Goal: Task Accomplishment & Management: Use online tool/utility

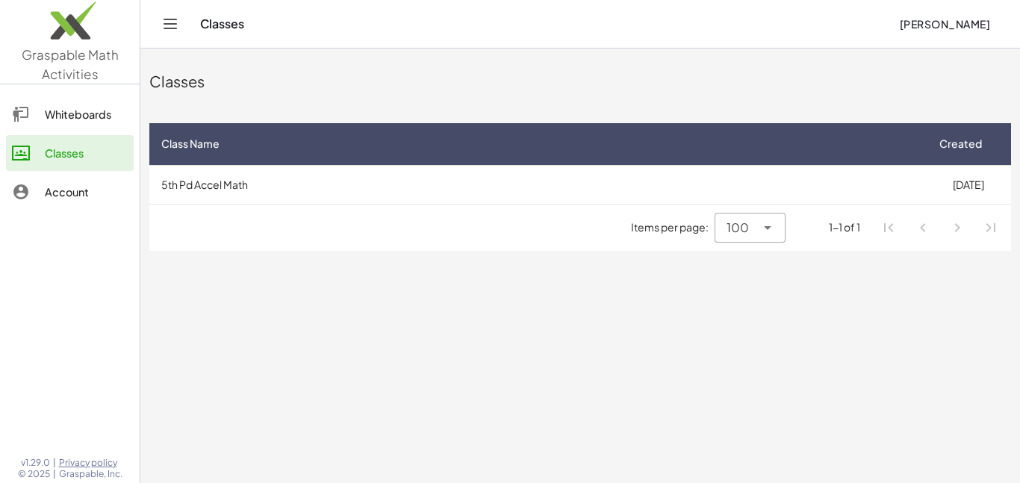
click at [469, 229] on div "Items per page: 100 *** 1-1 of 1" at bounding box center [579, 228] width 861 height 46
click at [214, 199] on td "5th Pd Accel Math" at bounding box center [537, 184] width 776 height 39
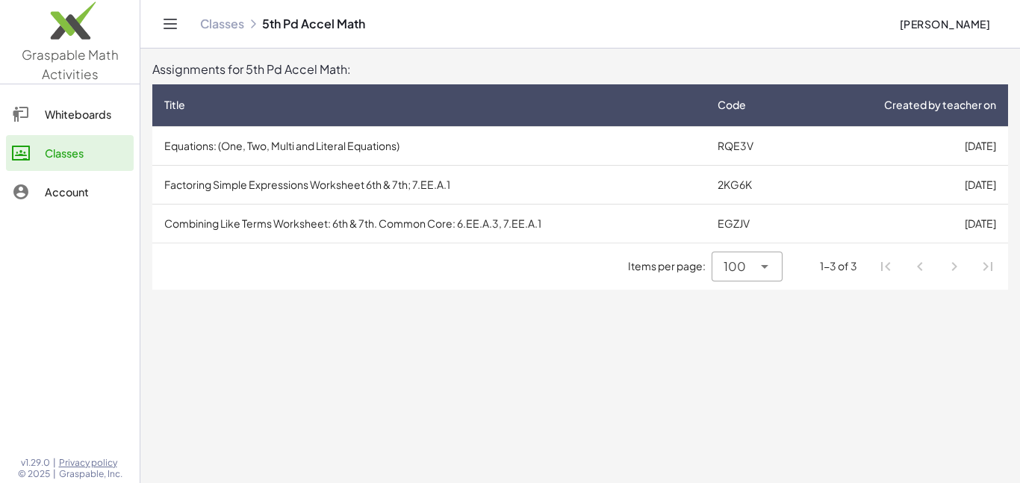
click at [762, 275] on div at bounding box center [762, 267] width 21 height 30
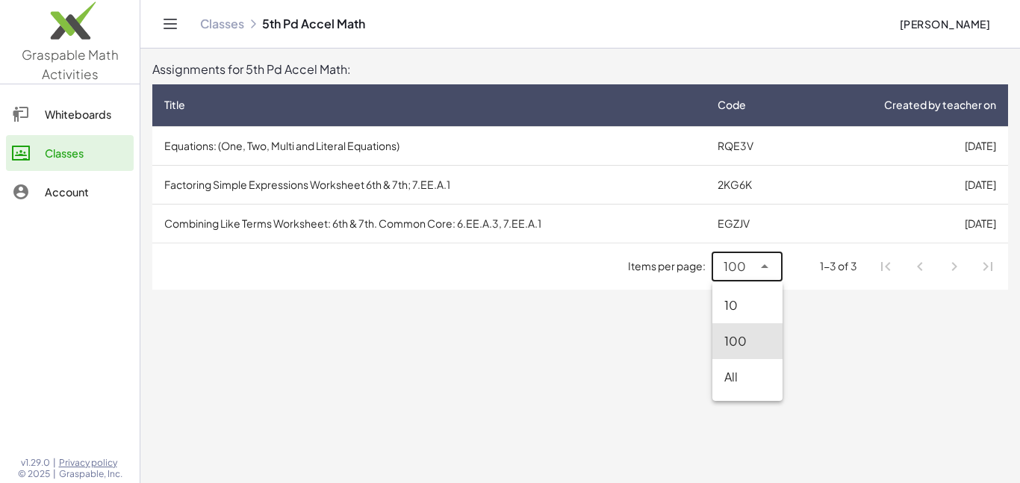
click at [737, 297] on div "10" at bounding box center [747, 305] width 46 height 18
type input "**"
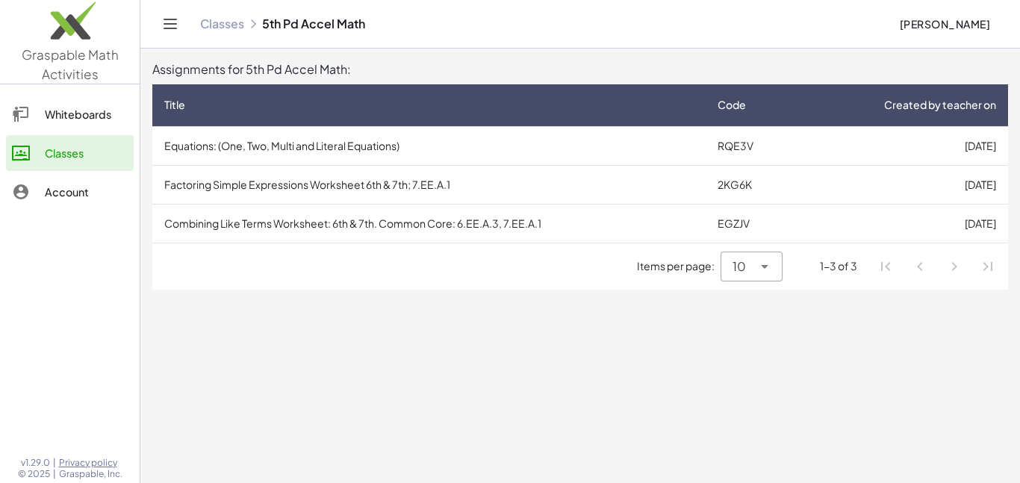
click at [581, 159] on td "Equations: (One, Two, Multi and Literal Equations)" at bounding box center [428, 145] width 553 height 39
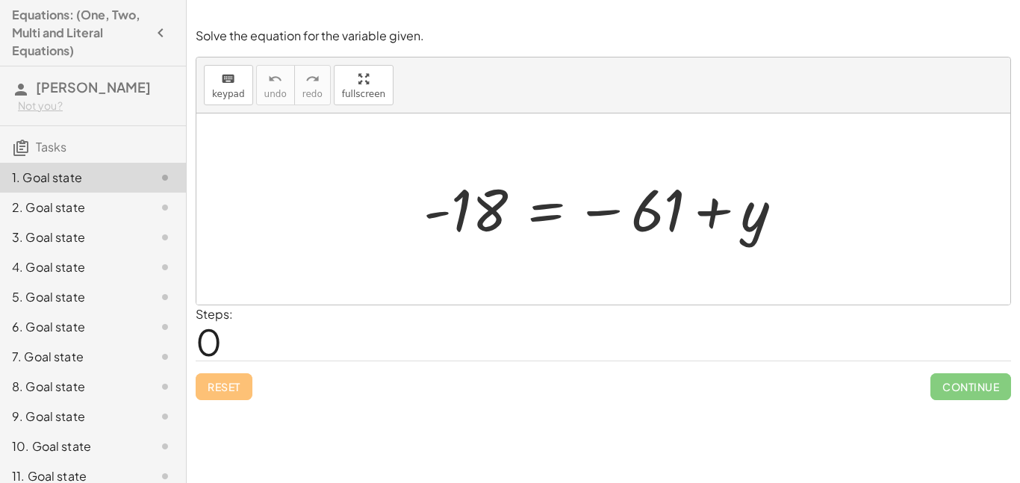
click at [228, 337] on div "Steps: 0" at bounding box center [214, 332] width 37 height 55
click at [208, 342] on span "0" at bounding box center [209, 342] width 26 height 46
drag, startPoint x: 225, startPoint y: 343, endPoint x: 208, endPoint y: 343, distance: 17.2
click at [208, 343] on div "Steps: 0" at bounding box center [214, 332] width 37 height 55
click at [498, 189] on div at bounding box center [609, 209] width 386 height 74
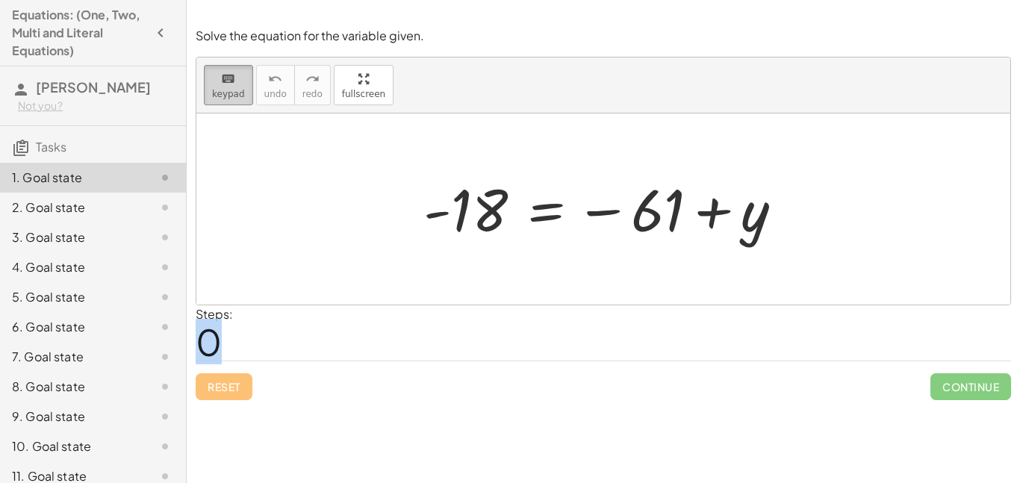
click at [238, 90] on span "keypad" at bounding box center [228, 94] width 33 height 10
click at [279, 169] on div at bounding box center [603, 208] width 814 height 191
click at [228, 96] on span "keypad" at bounding box center [228, 94] width 33 height 10
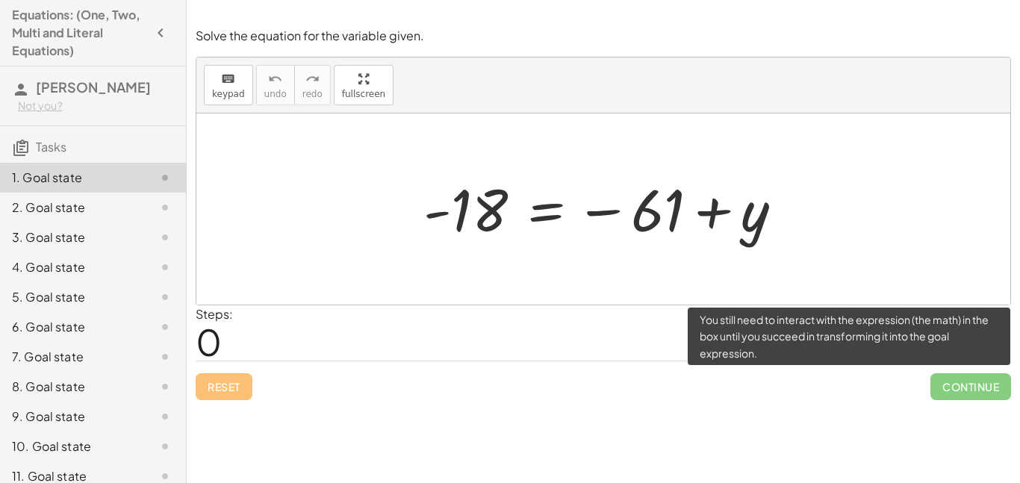
click at [952, 381] on span "Continue" at bounding box center [970, 386] width 81 height 27
click at [961, 387] on span "Continue" at bounding box center [970, 386] width 81 height 27
click at [960, 387] on span "Continue" at bounding box center [970, 386] width 81 height 27
click at [954, 389] on span "Continue" at bounding box center [970, 386] width 81 height 27
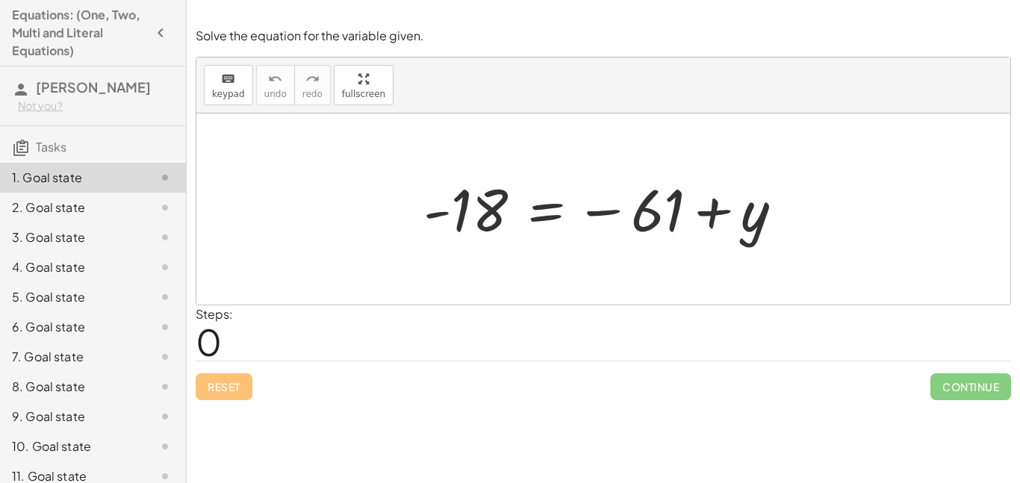
click at [235, 387] on div "Reset Continue" at bounding box center [603, 381] width 815 height 40
click at [209, 339] on span "0" at bounding box center [209, 342] width 26 height 46
click at [241, 90] on span "keypad" at bounding box center [228, 94] width 33 height 10
click at [232, 90] on span "keypad" at bounding box center [228, 94] width 33 height 10
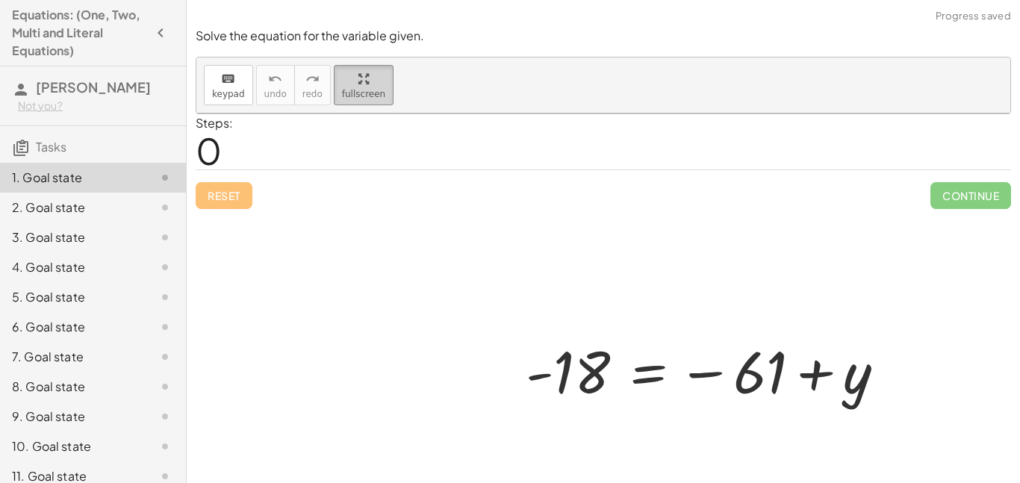
click at [338, 113] on div "keyboard keypad undo undo redo redo fullscreen - 18 = − 61 + y ×" at bounding box center [603, 85] width 814 height 56
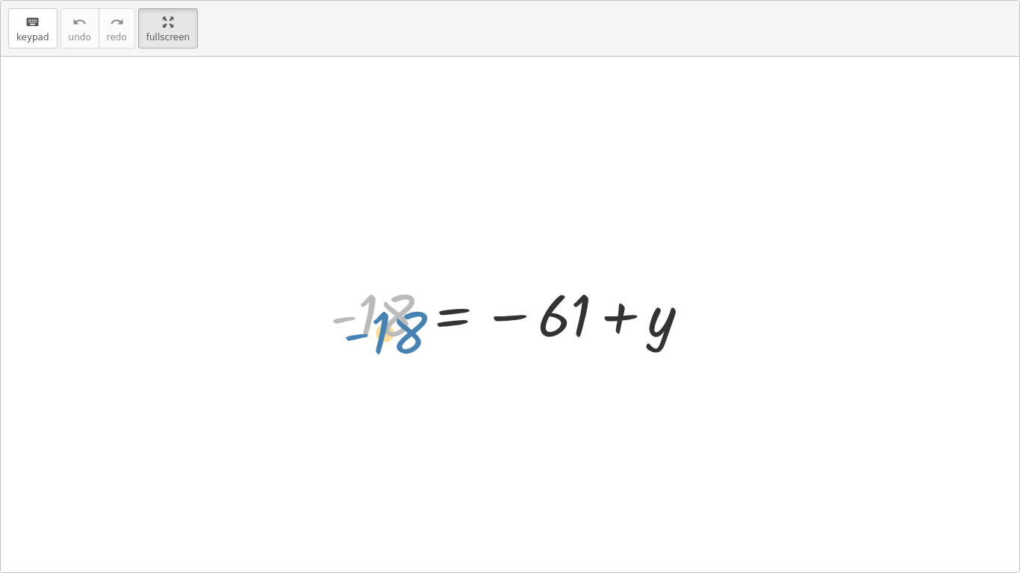
drag, startPoint x: 367, startPoint y: 284, endPoint x: 368, endPoint y: 301, distance: 17.2
click at [368, 301] on div at bounding box center [515, 315] width 386 height 74
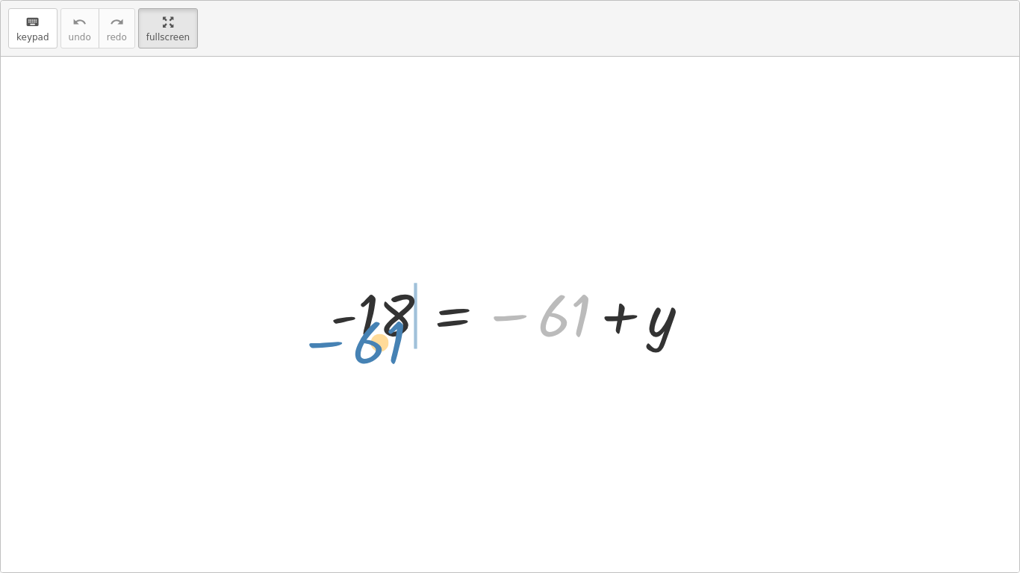
drag, startPoint x: 551, startPoint y: 320, endPoint x: 366, endPoint y: 346, distance: 186.9
click at [366, 346] on div at bounding box center [515, 315] width 386 height 74
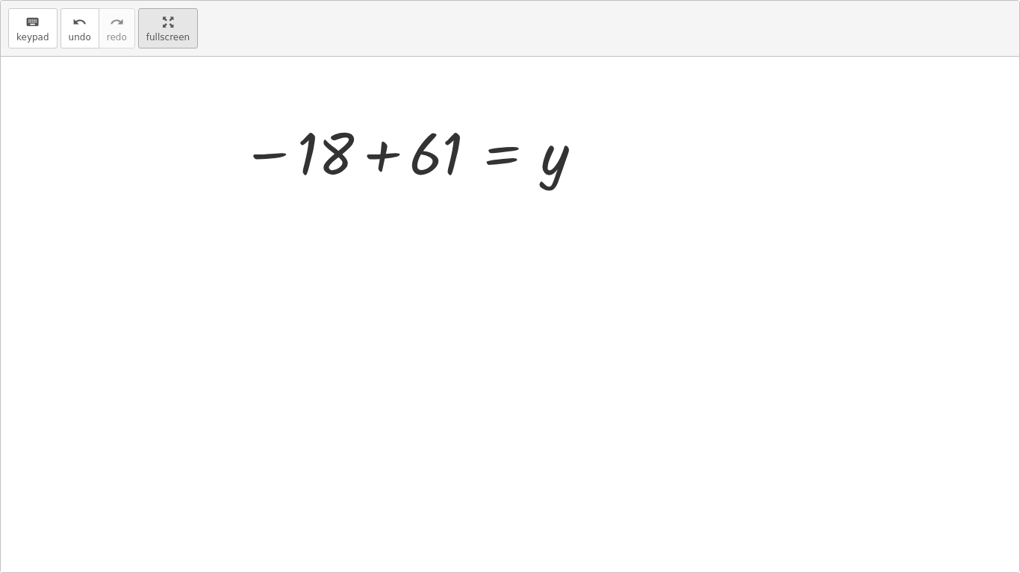
click at [172, 0] on html "Equations: (One, Two, Multi and Literal Equations) [PERSON_NAME] Not you? Tasks…" at bounding box center [510, 286] width 1020 height 573
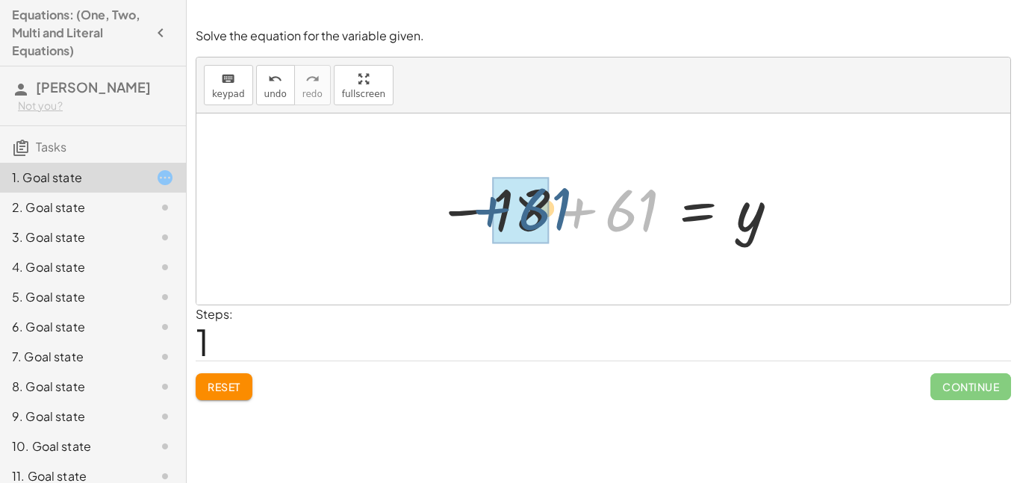
drag, startPoint x: 633, startPoint y: 223, endPoint x: 538, endPoint y: 222, distance: 94.8
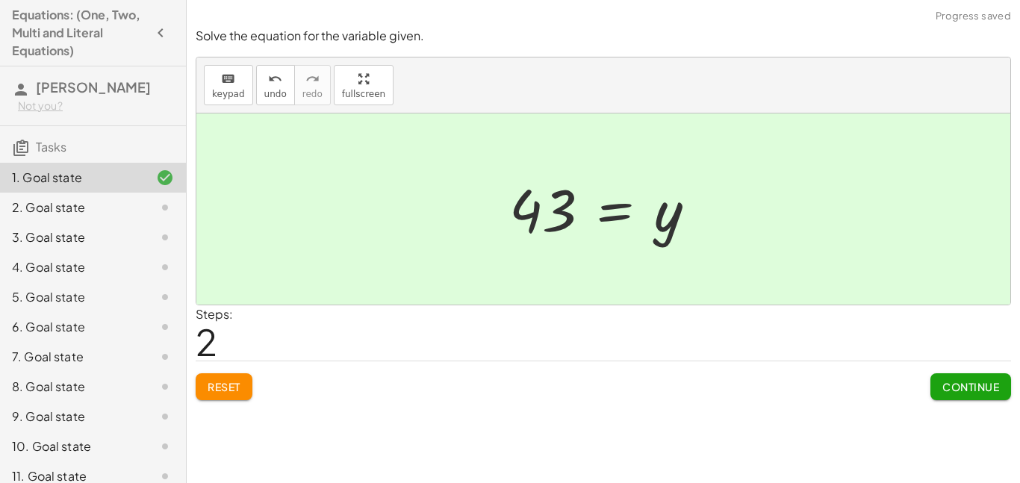
click at [991, 392] on span "Continue" at bounding box center [970, 386] width 57 height 13
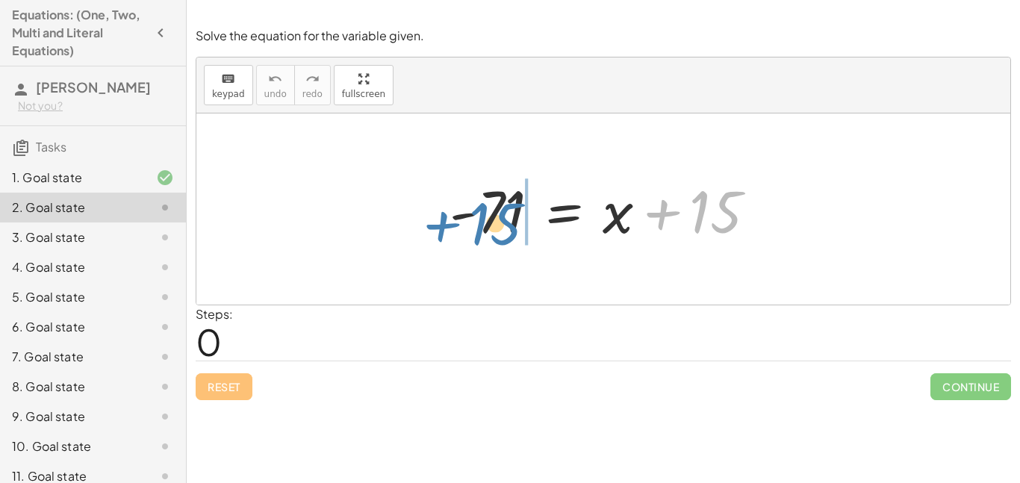
drag, startPoint x: 707, startPoint y: 206, endPoint x: 486, endPoint y: 219, distance: 221.4
click at [486, 219] on div at bounding box center [609, 209] width 334 height 77
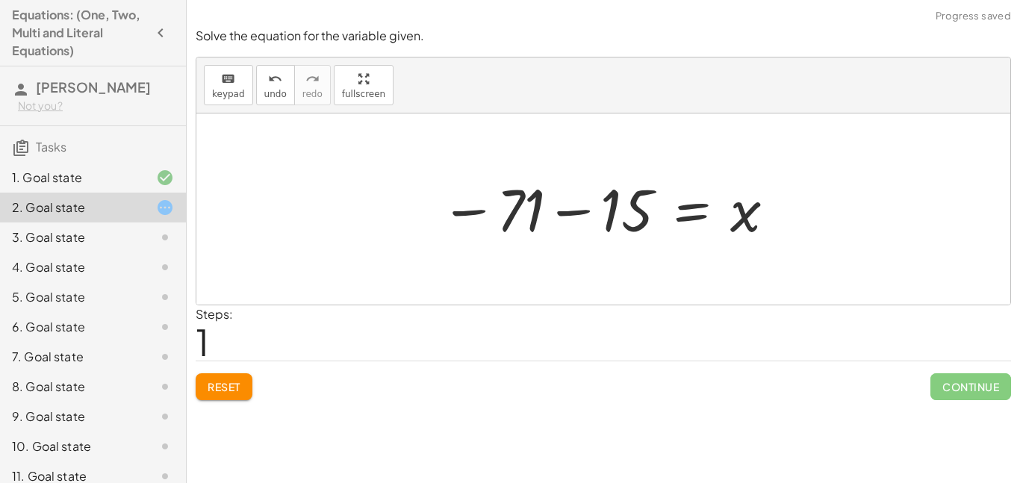
click at [486, 219] on div at bounding box center [609, 209] width 352 height 74
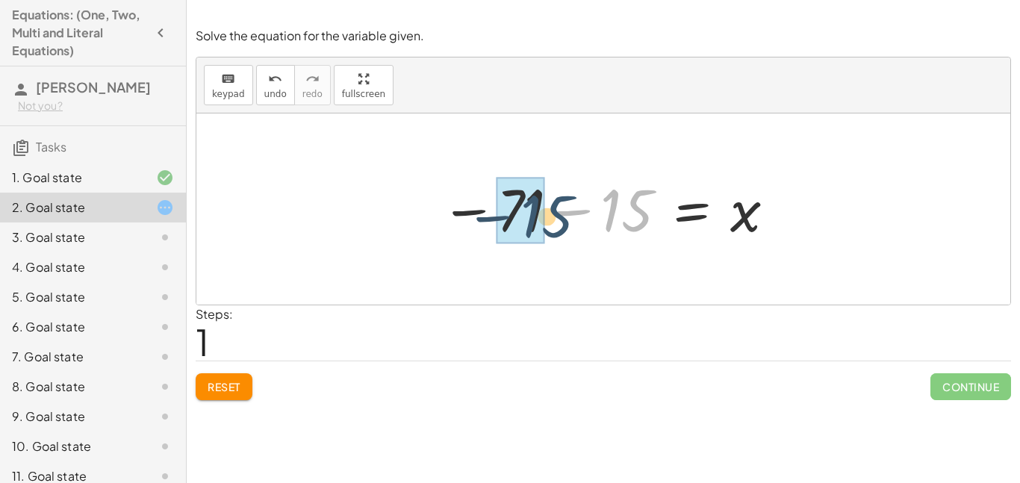
drag, startPoint x: 617, startPoint y: 216, endPoint x: 517, endPoint y: 214, distance: 100.0
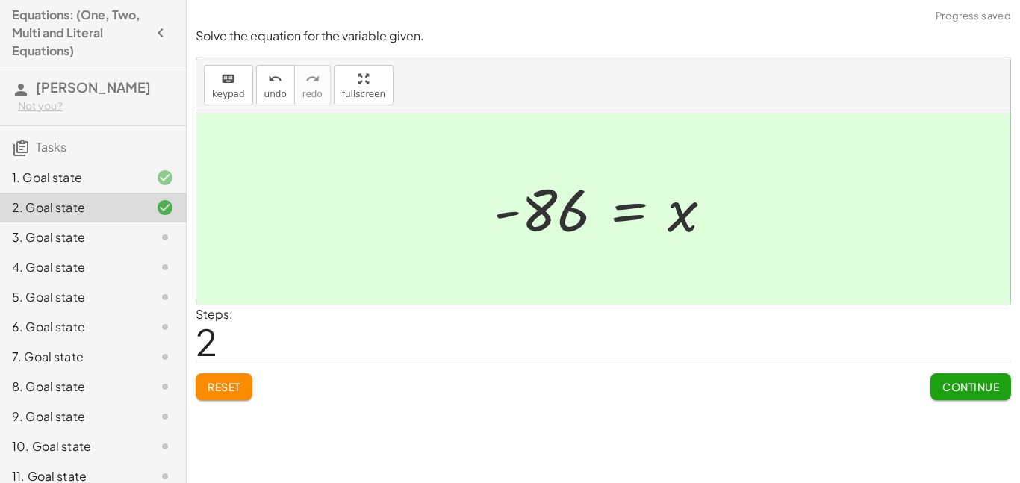
click at [988, 381] on span "Continue" at bounding box center [970, 386] width 57 height 13
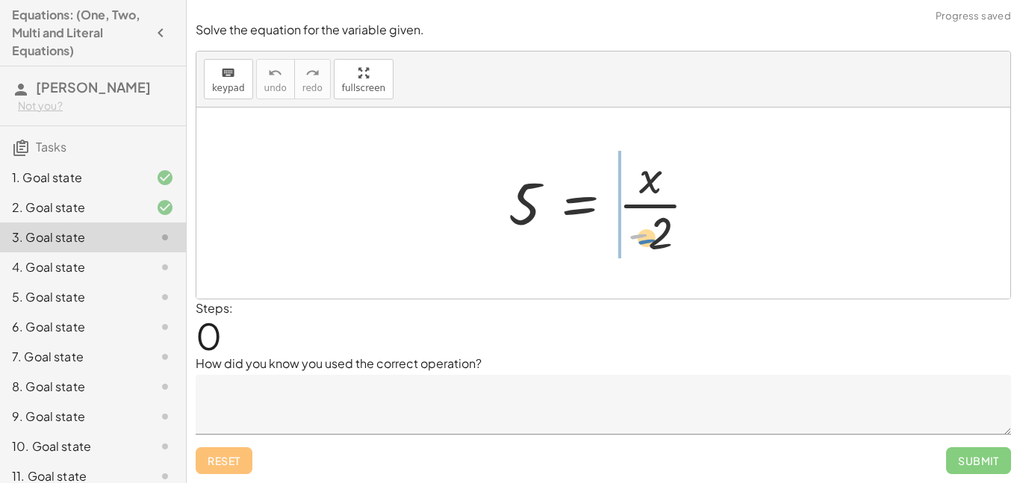
drag, startPoint x: 643, startPoint y: 237, endPoint x: 650, endPoint y: 242, distance: 8.1
click at [650, 242] on div at bounding box center [608, 203] width 215 height 115
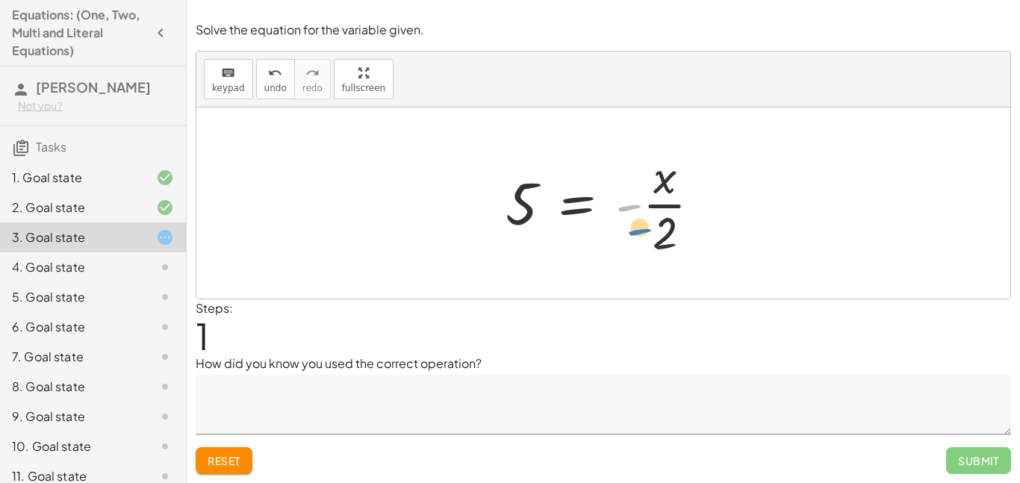
drag, startPoint x: 631, startPoint y: 208, endPoint x: 642, endPoint y: 232, distance: 27.1
click at [642, 232] on div at bounding box center [609, 203] width 222 height 115
drag, startPoint x: 626, startPoint y: 211, endPoint x: 664, endPoint y: 238, distance: 46.0
click at [664, 238] on div at bounding box center [609, 203] width 222 height 115
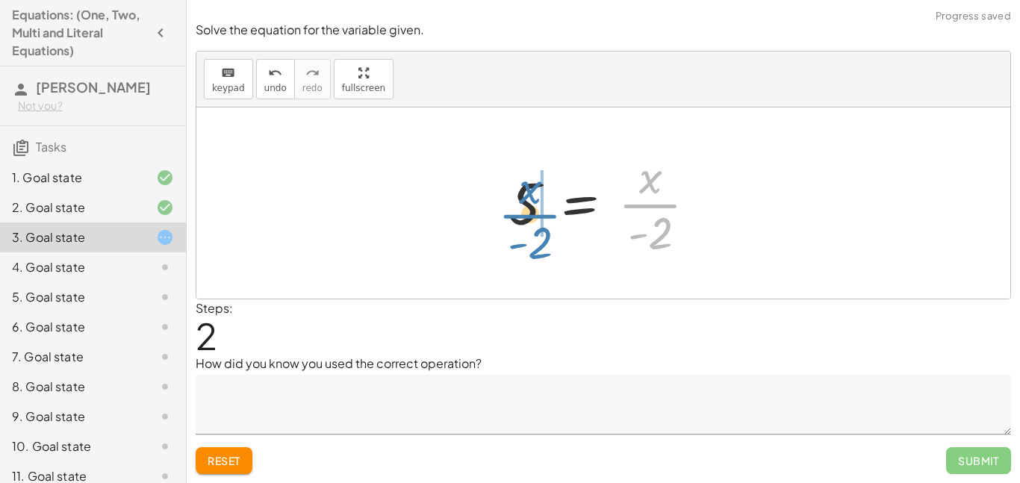
drag, startPoint x: 632, startPoint y: 208, endPoint x: 512, endPoint y: 219, distance: 120.0
click at [512, 219] on div at bounding box center [608, 203] width 215 height 115
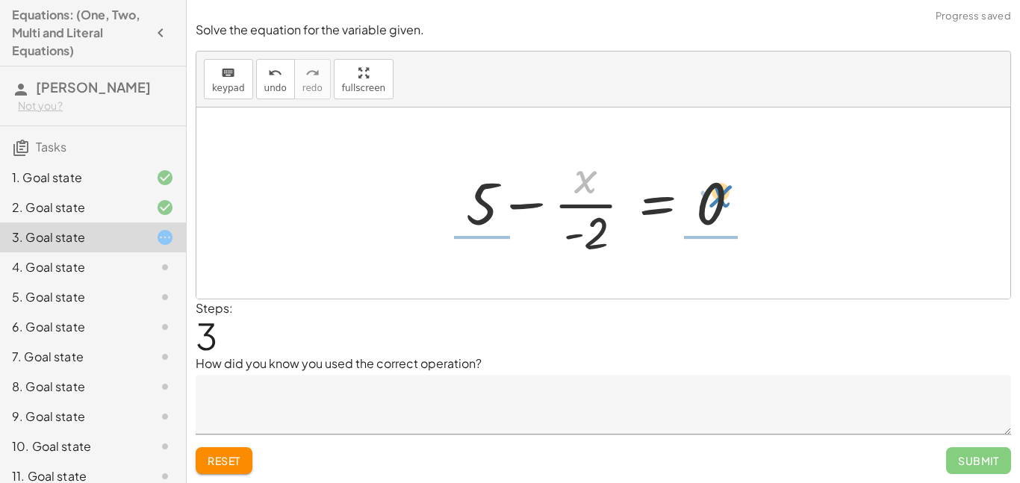
drag, startPoint x: 573, startPoint y: 178, endPoint x: 709, endPoint y: 195, distance: 136.8
click at [709, 195] on div at bounding box center [608, 203] width 301 height 115
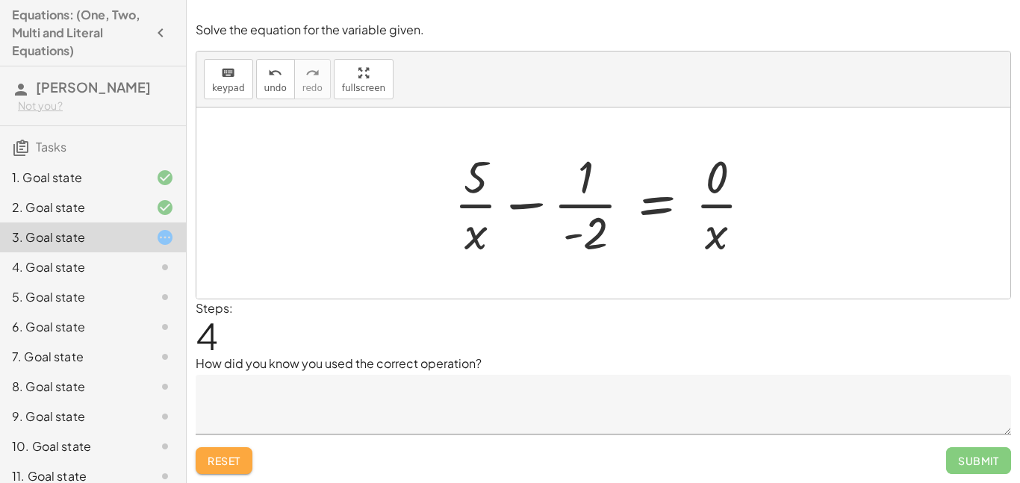
click at [234, 458] on span "Reset" at bounding box center [224, 460] width 33 height 13
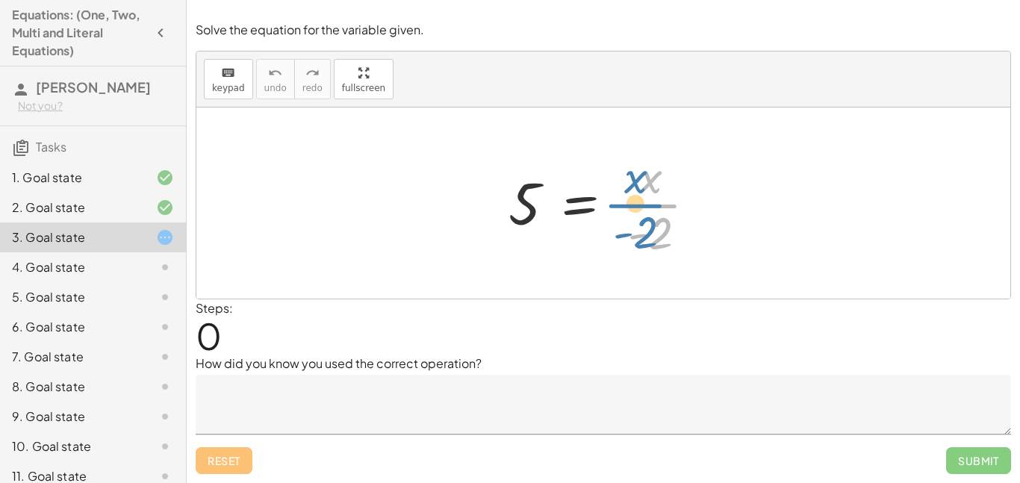
drag, startPoint x: 647, startPoint y: 208, endPoint x: 633, endPoint y: 205, distance: 14.5
click at [633, 205] on div at bounding box center [608, 203] width 215 height 115
click at [631, 185] on div at bounding box center [608, 203] width 215 height 115
click at [697, 206] on div at bounding box center [608, 203] width 215 height 115
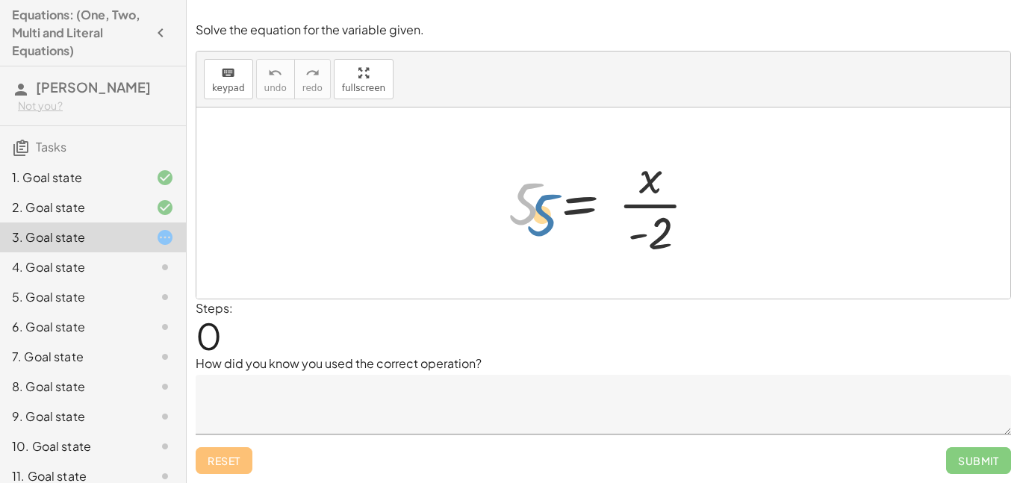
click at [534, 215] on div at bounding box center [608, 203] width 215 height 115
click at [638, 211] on div at bounding box center [608, 203] width 215 height 115
drag, startPoint x: 649, startPoint y: 187, endPoint x: 707, endPoint y: 211, distance: 62.0
click at [707, 211] on div at bounding box center [608, 203] width 215 height 115
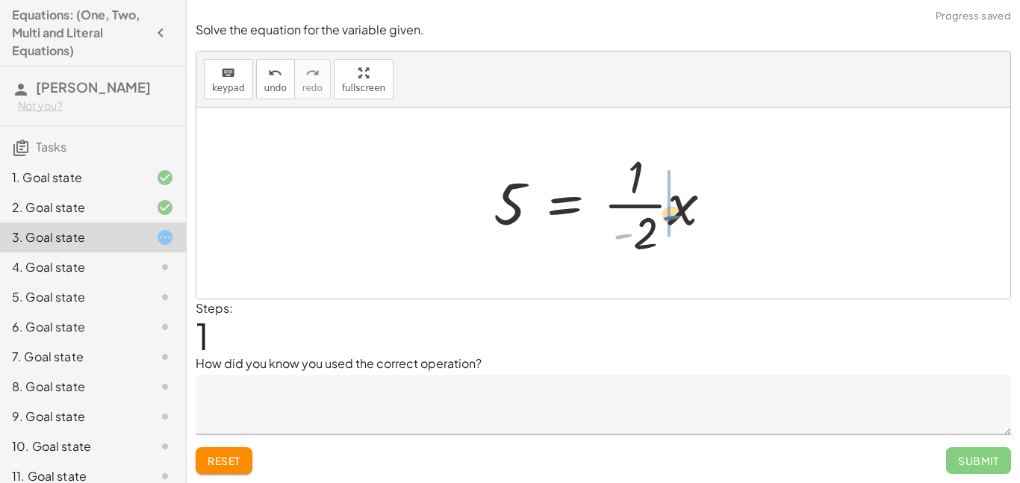
drag, startPoint x: 624, startPoint y: 237, endPoint x: 676, endPoint y: 213, distance: 56.8
click at [676, 213] on div at bounding box center [609, 203] width 246 height 115
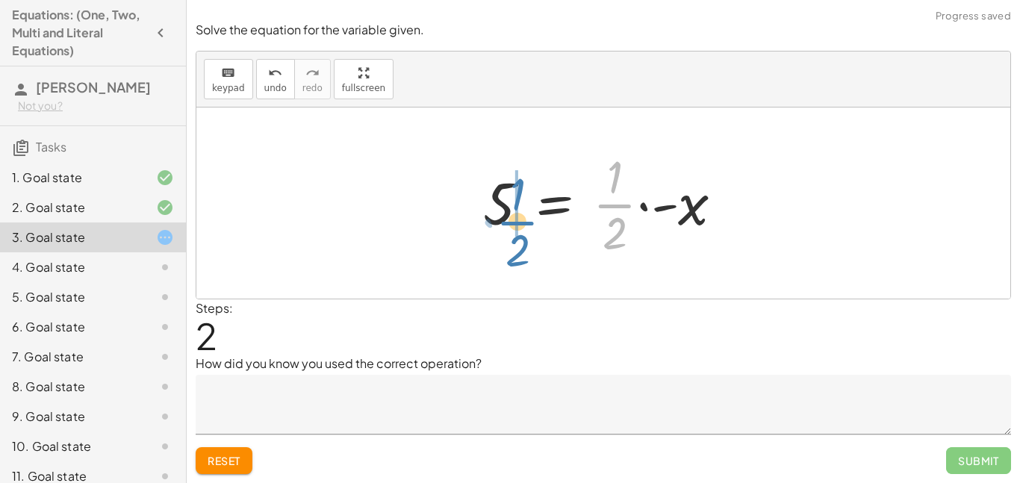
drag, startPoint x: 629, startPoint y: 209, endPoint x: 532, endPoint y: 223, distance: 98.1
click at [532, 223] on div at bounding box center [608, 203] width 267 height 115
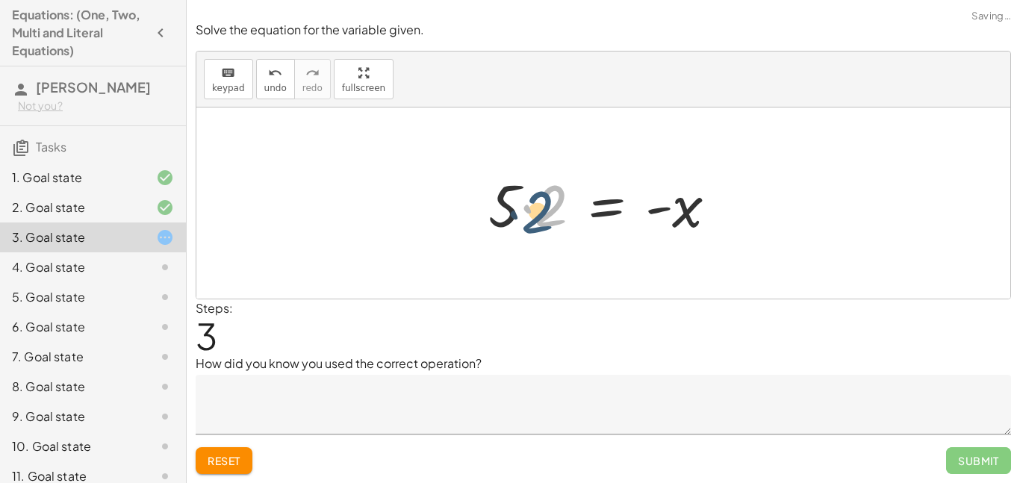
click at [546, 217] on div at bounding box center [609, 203] width 256 height 77
drag, startPoint x: 546, startPoint y: 219, endPoint x: 503, endPoint y: 220, distance: 42.6
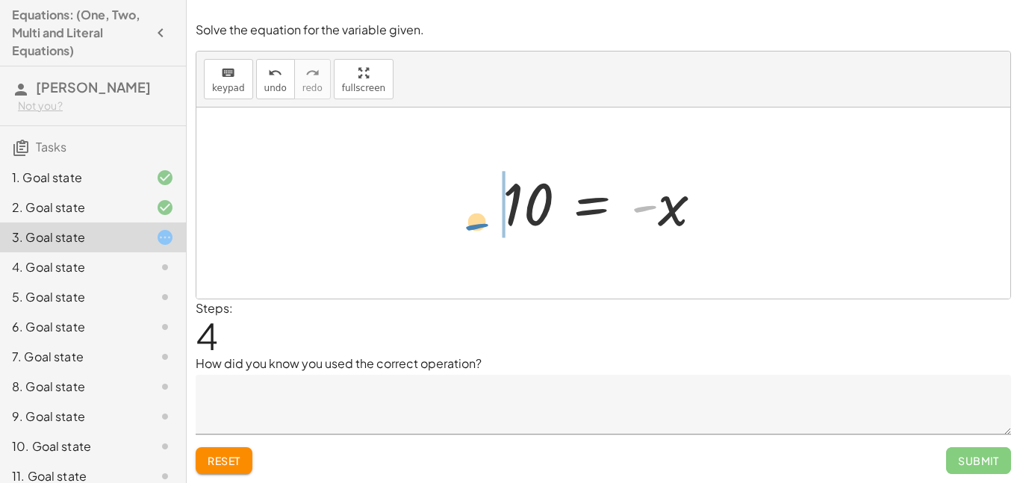
drag, startPoint x: 644, startPoint y: 210, endPoint x: 475, endPoint y: 225, distance: 169.4
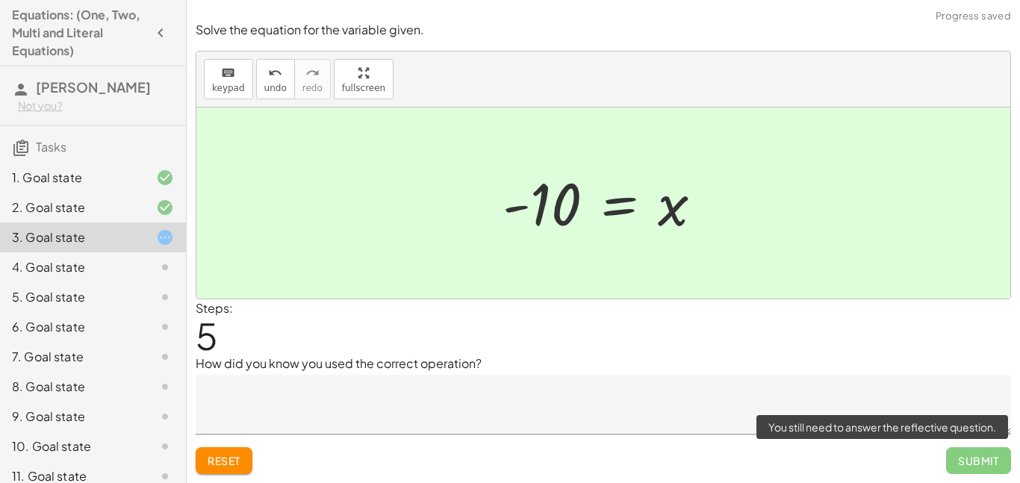
click at [957, 456] on span "Submit" at bounding box center [978, 460] width 65 height 27
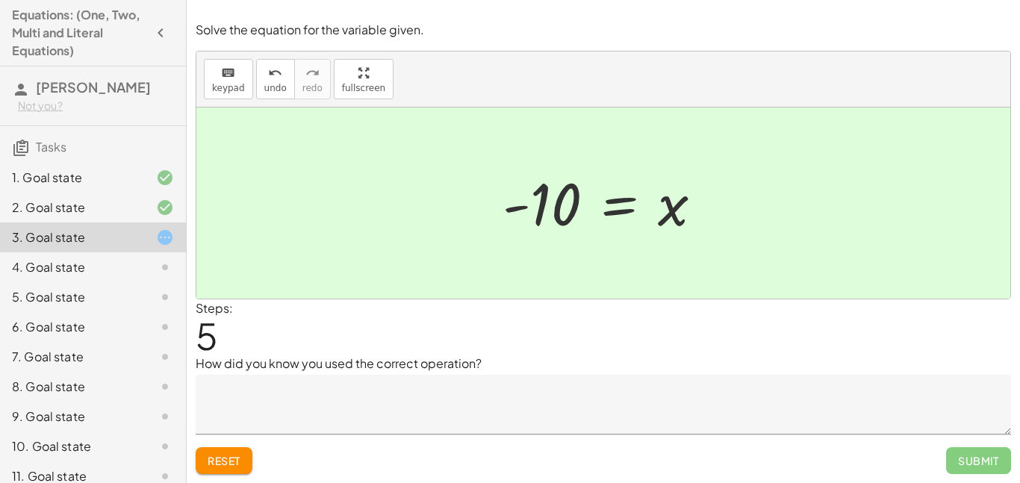
click at [571, 419] on textarea at bounding box center [603, 405] width 815 height 60
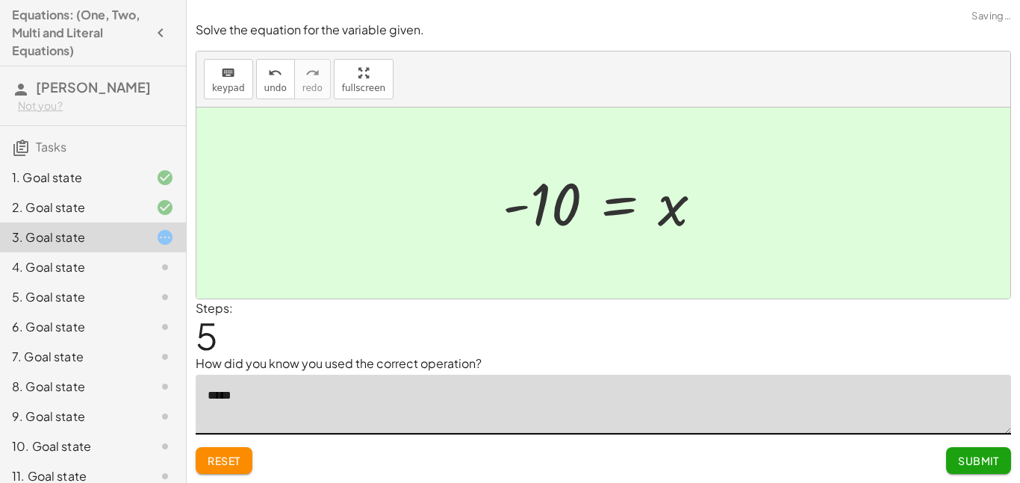
type textarea "******"
click at [277, 396] on textarea "**********" at bounding box center [603, 405] width 815 height 60
click at [331, 399] on textarea "**********" at bounding box center [603, 405] width 815 height 60
type textarea "**********"
click at [994, 449] on button "Submit" at bounding box center [978, 460] width 65 height 27
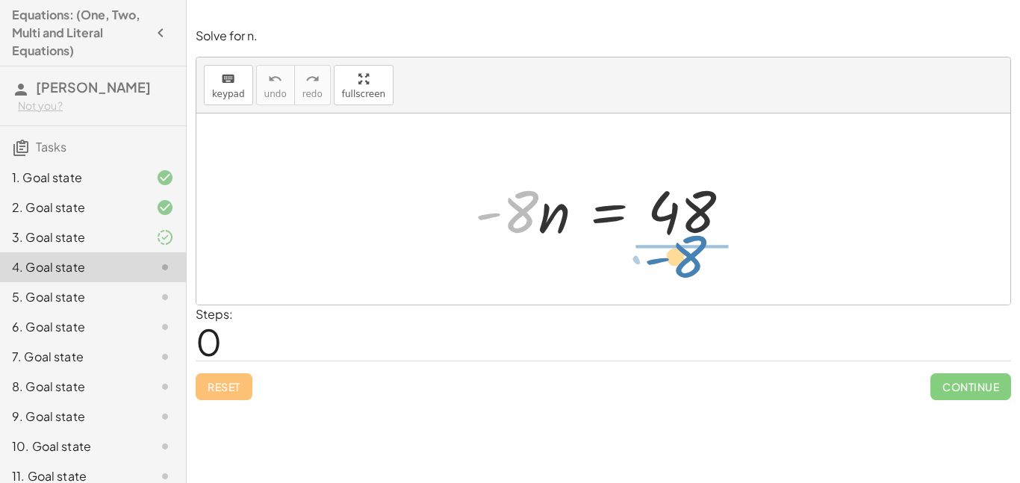
drag, startPoint x: 524, startPoint y: 215, endPoint x: 646, endPoint y: 286, distance: 140.8
click at [646, 286] on div "· - 8 · n · - 8 · n = 48" at bounding box center [603, 208] width 814 height 191
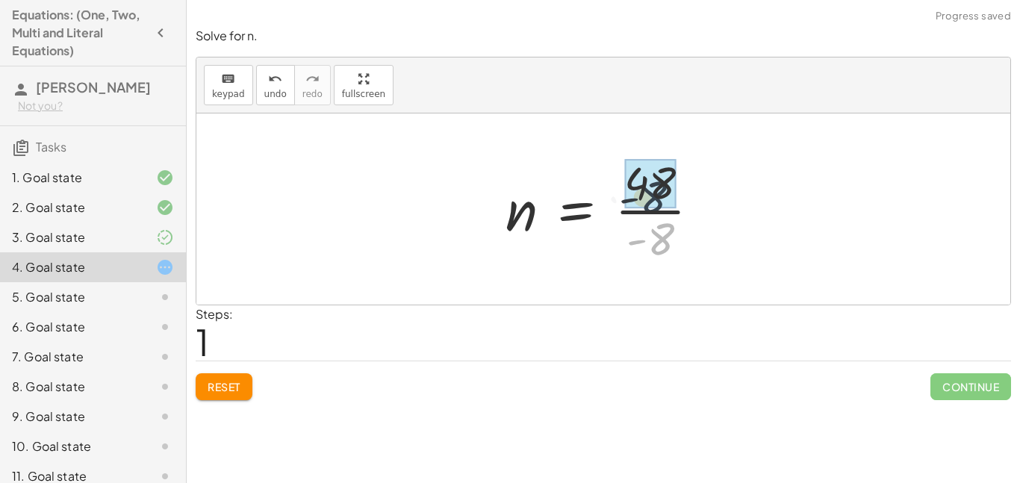
drag, startPoint x: 659, startPoint y: 247, endPoint x: 651, endPoint y: 190, distance: 57.3
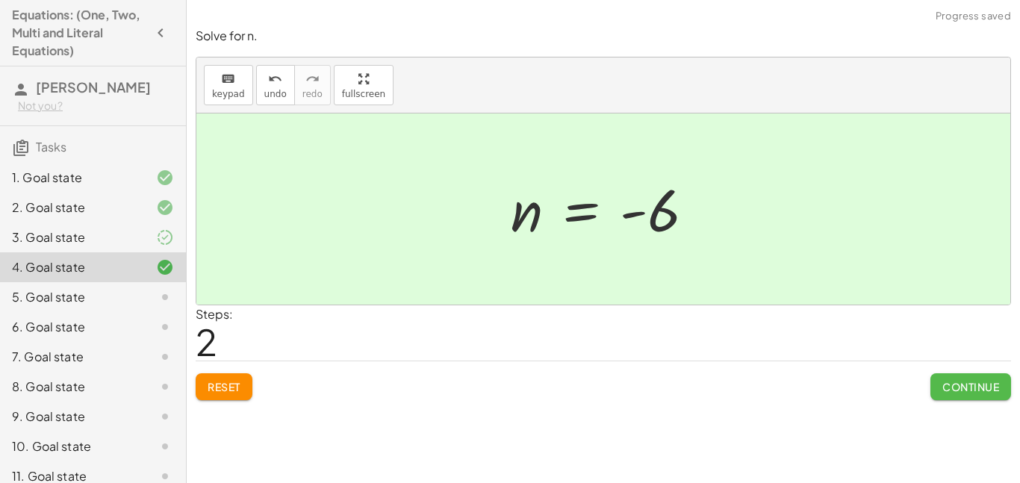
click at [963, 390] on span "Continue" at bounding box center [970, 386] width 57 height 13
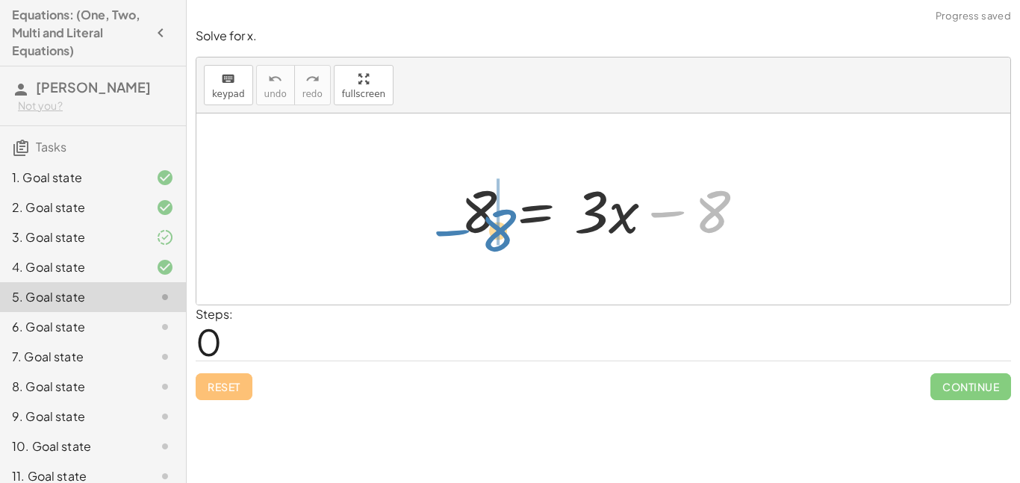
drag, startPoint x: 709, startPoint y: 220, endPoint x: 517, endPoint y: 229, distance: 192.0
click at [517, 229] on div at bounding box center [608, 209] width 311 height 77
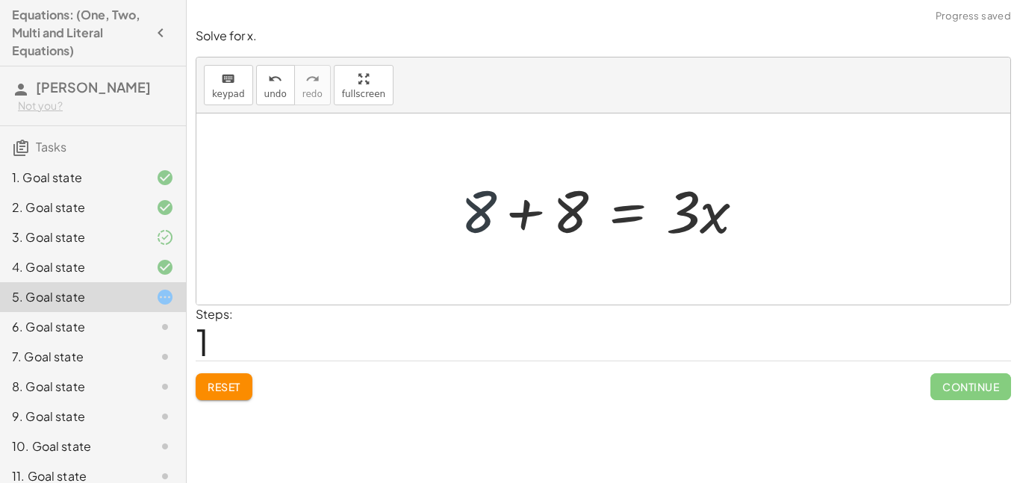
click at [484, 219] on div at bounding box center [608, 209] width 311 height 77
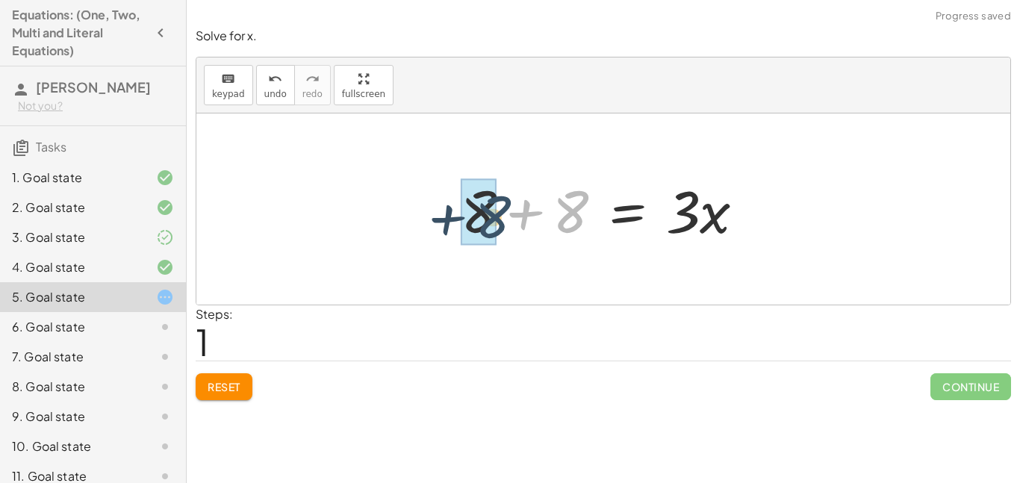
drag, startPoint x: 566, startPoint y: 225, endPoint x: 481, endPoint y: 230, distance: 85.3
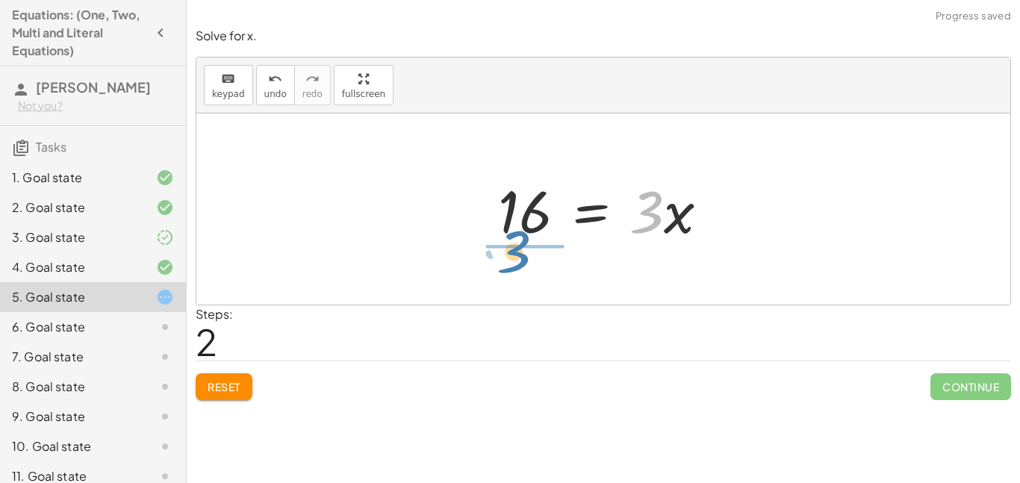
drag, startPoint x: 646, startPoint y: 219, endPoint x: 521, endPoint y: 272, distance: 136.1
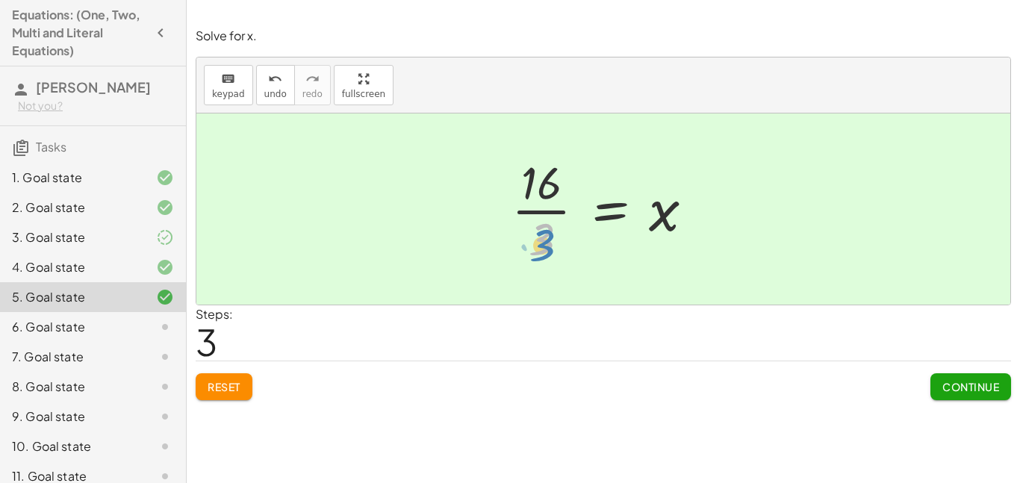
drag, startPoint x: 544, startPoint y: 234, endPoint x: 546, endPoint y: 243, distance: 9.8
click at [546, 243] on div at bounding box center [608, 209] width 209 height 115
click at [979, 387] on span "Continue" at bounding box center [970, 386] width 57 height 13
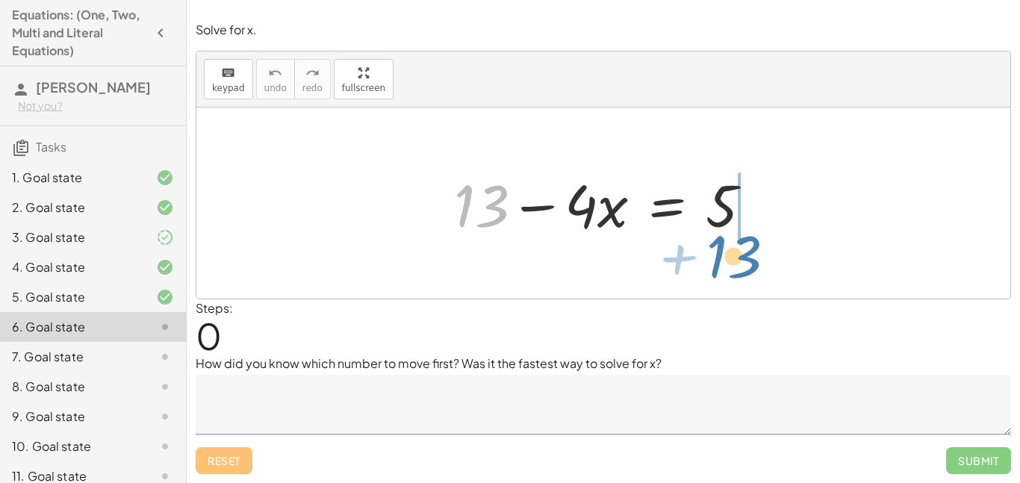
drag, startPoint x: 497, startPoint y: 210, endPoint x: 757, endPoint y: 249, distance: 262.7
click at [757, 249] on div "+ 13 + 13 − · 4 · x = 5" at bounding box center [603, 202] width 814 height 191
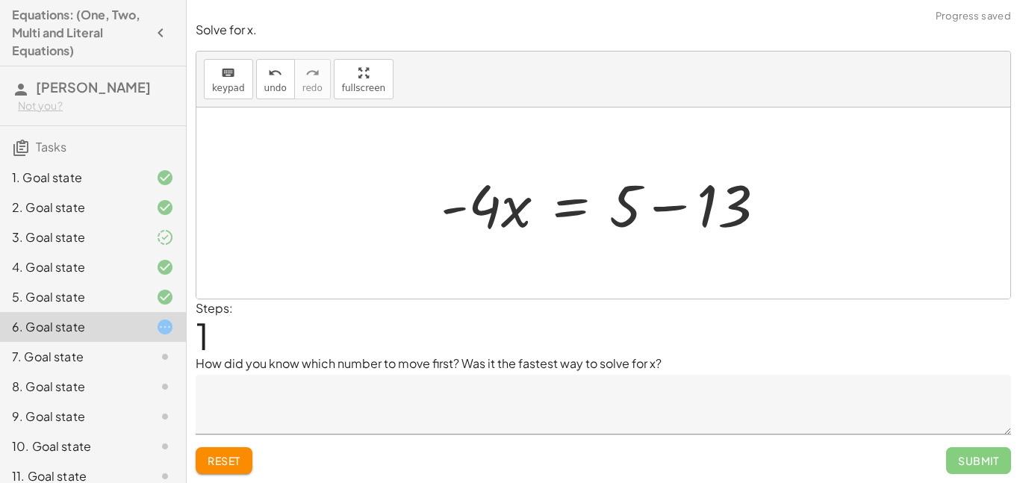
click at [820, 220] on div at bounding box center [603, 202] width 814 height 191
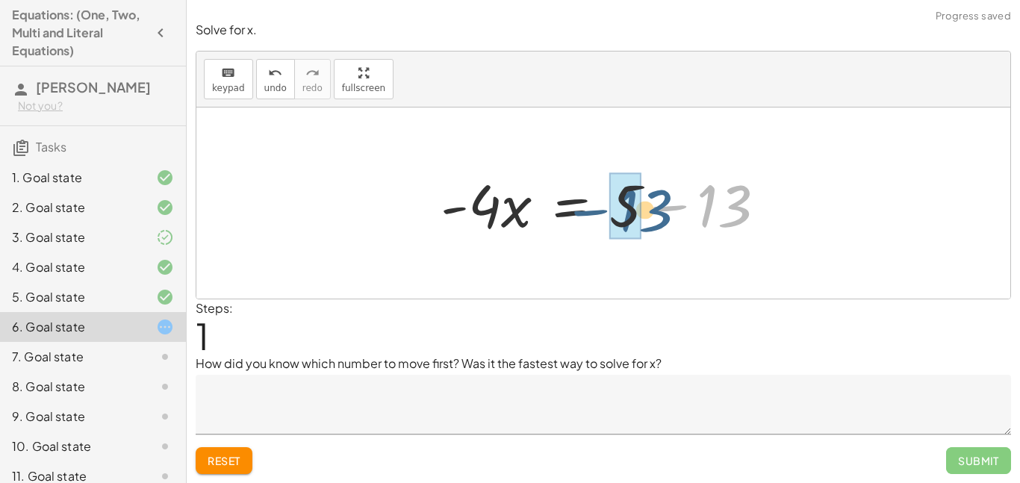
drag, startPoint x: 723, startPoint y: 215, endPoint x: 627, endPoint y: 219, distance: 96.4
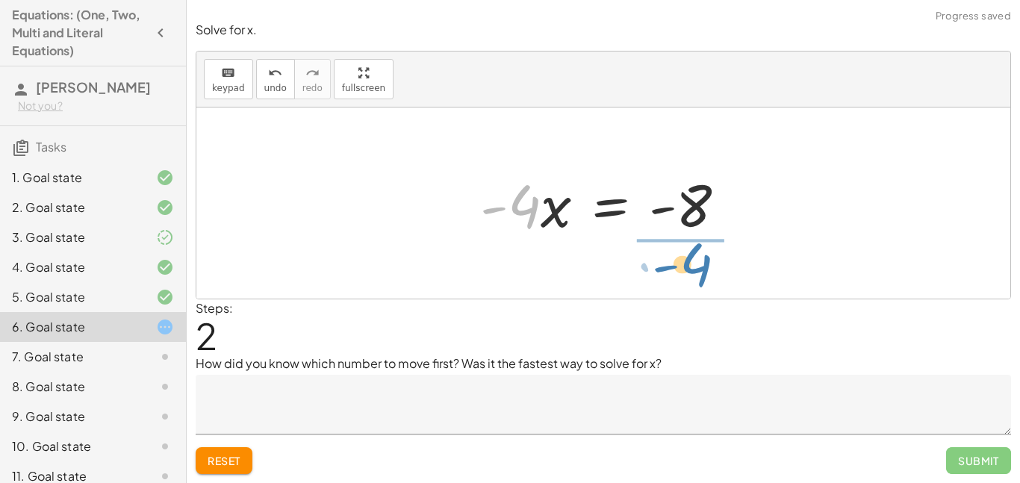
drag, startPoint x: 517, startPoint y: 213, endPoint x: 688, endPoint y: 272, distance: 181.3
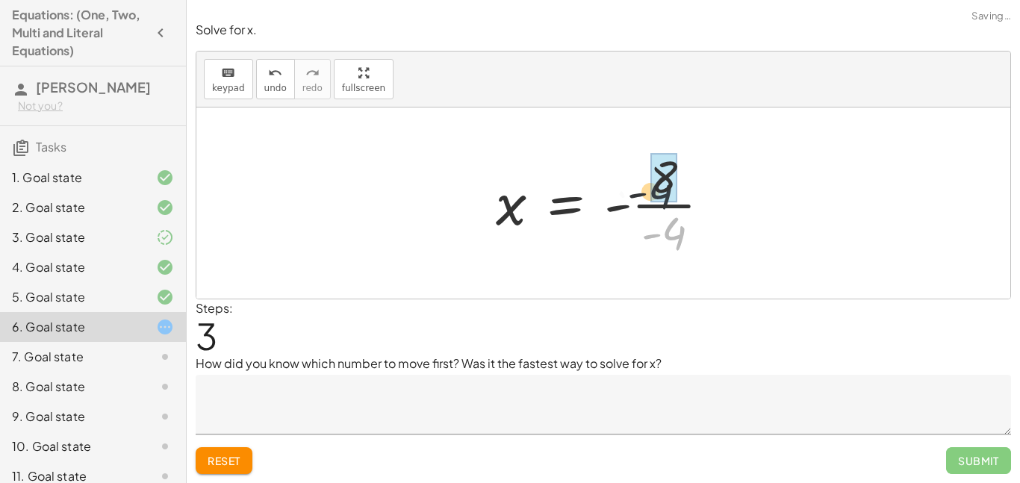
drag, startPoint x: 679, startPoint y: 237, endPoint x: 667, endPoint y: 172, distance: 66.8
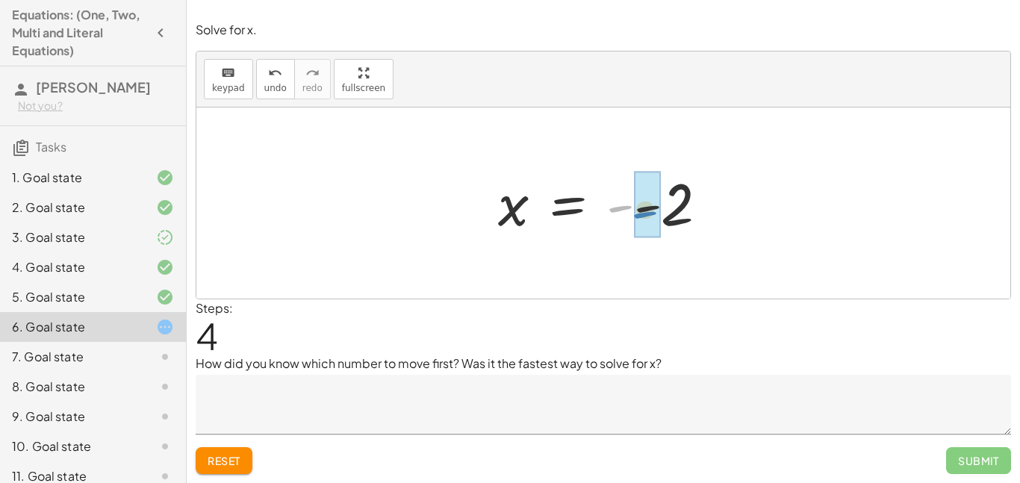
drag, startPoint x: 622, startPoint y: 210, endPoint x: 647, endPoint y: 215, distance: 25.9
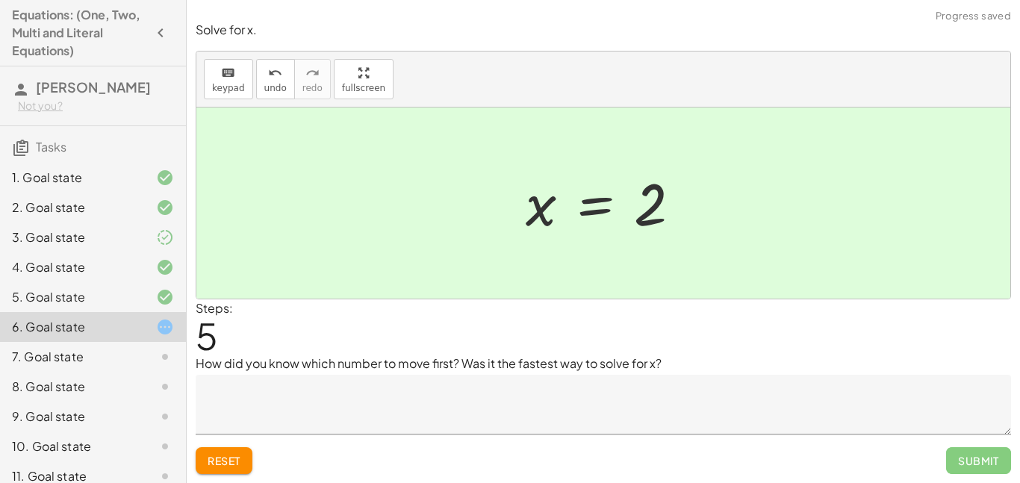
click at [514, 400] on textarea at bounding box center [603, 405] width 815 height 60
